Goal: Navigation & Orientation: Find specific page/section

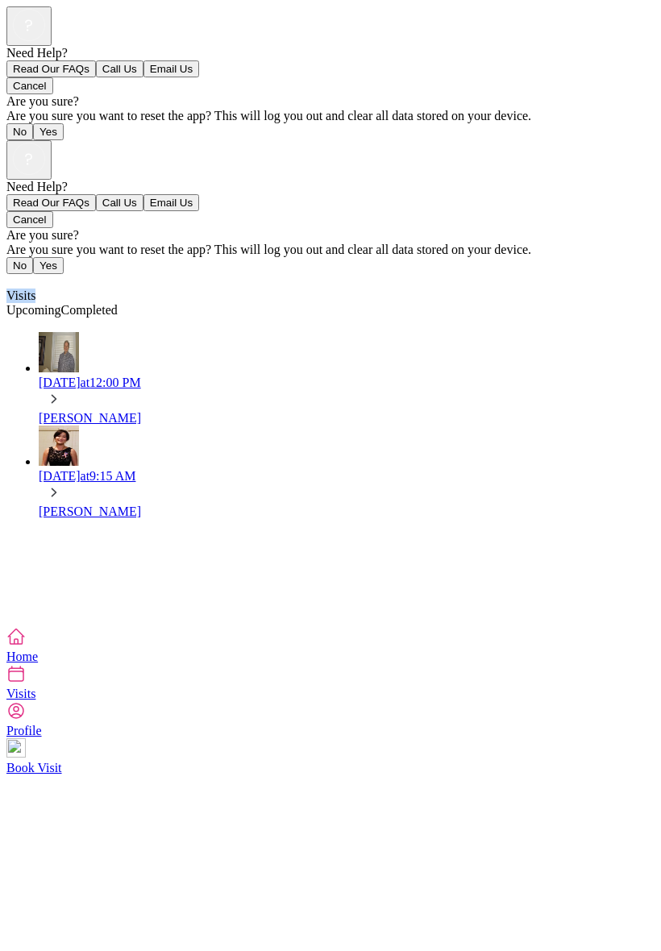
click at [51, 593] on div "Need Help? Read Our FAQs Call Us Email Us Cancel Are you sure? Are you sure you…" at bounding box center [330, 383] width 648 height 487
click at [118, 303] on link "Completed" at bounding box center [89, 310] width 56 height 14
click at [369, 627] on div at bounding box center [330, 627] width 648 height 0
click at [61, 303] on link "Upcoming" at bounding box center [33, 310] width 55 height 14
click at [61, 303] on span "Upcoming" at bounding box center [33, 310] width 55 height 14
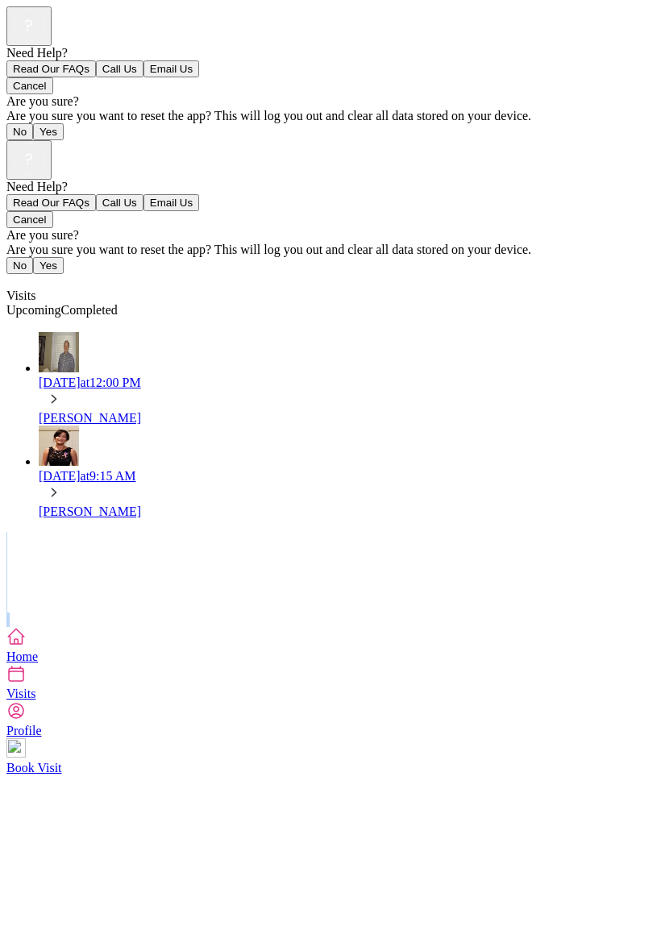
click at [401, 627] on div at bounding box center [330, 627] width 648 height 0
click at [23, 718] on icon at bounding box center [16, 711] width 15 height 15
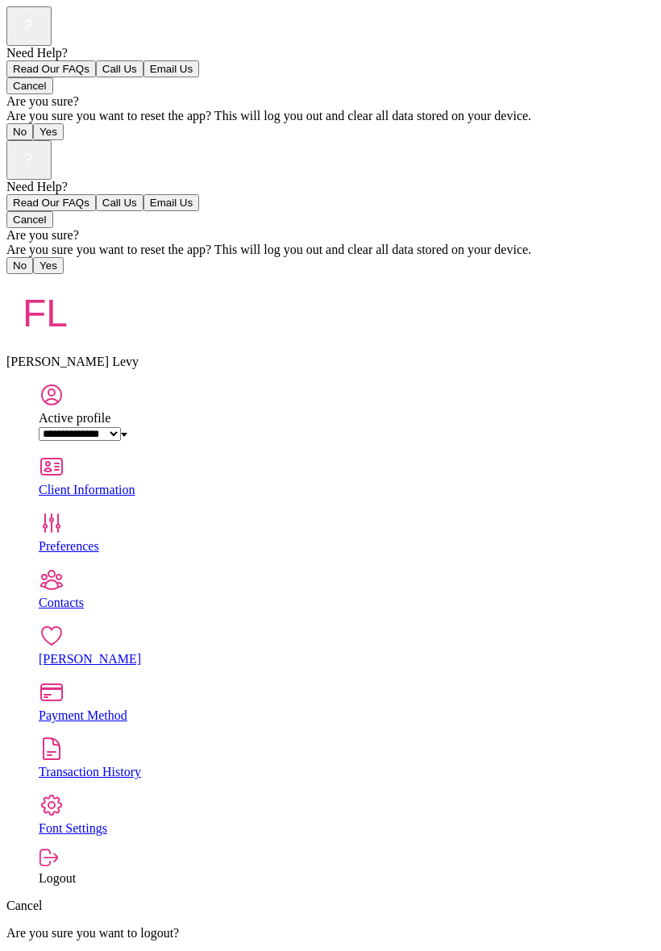
click at [39, 382] on icon at bounding box center [52, 395] width 26 height 26
click at [647, 483] on div "Client Information" at bounding box center [347, 490] width 616 height 15
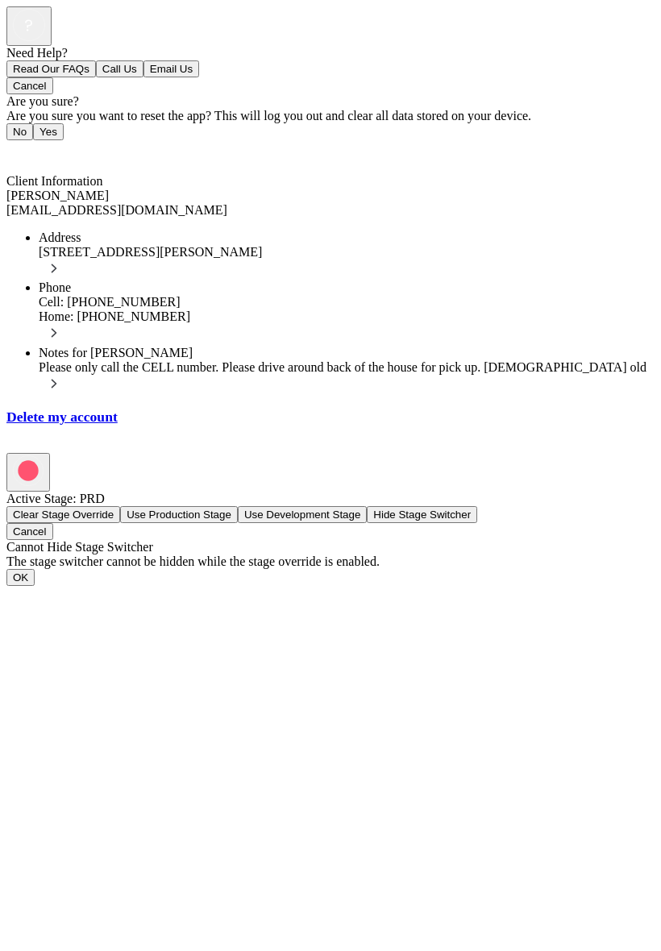
click at [618, 189] on div "[PERSON_NAME]" at bounding box center [330, 196] width 648 height 15
click at [35, 145] on span "Back" at bounding box center [29, 152] width 27 height 14
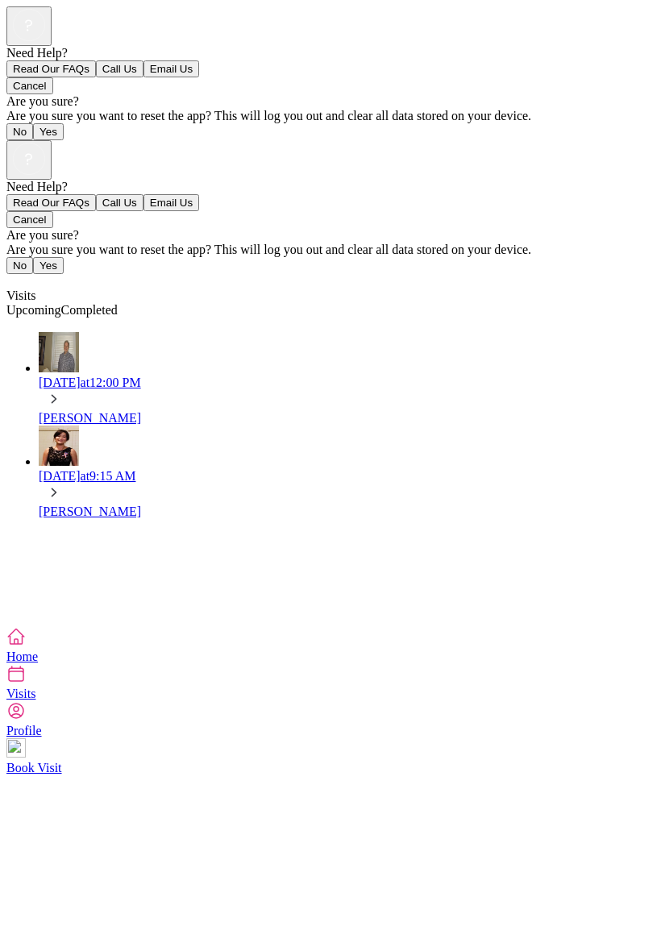
click at [31, 532] on div at bounding box center [330, 572] width 648 height 81
click at [6, 532] on div at bounding box center [330, 572] width 648 height 81
